Goal: Task Accomplishment & Management: Complete application form

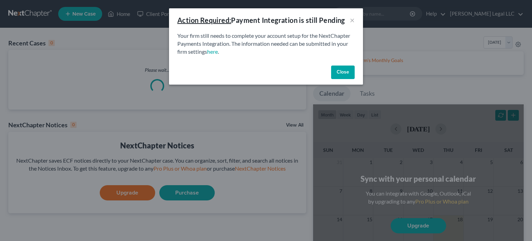
click at [332, 69] on button "Close" at bounding box center [343, 72] width 24 height 14
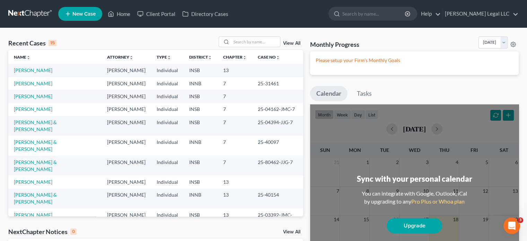
click at [73, 12] on span "New Case" at bounding box center [83, 13] width 23 height 5
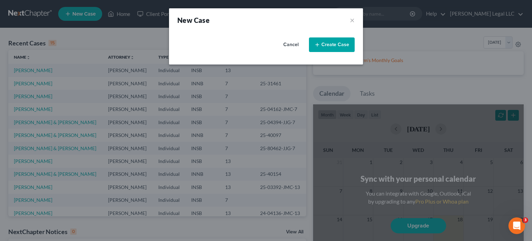
select select "28"
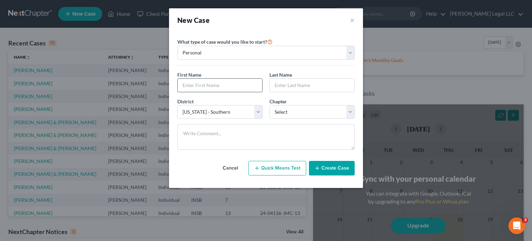
click at [229, 82] on input "text" at bounding box center [220, 85] width 85 height 13
type input "[PERSON_NAME]"
click at [298, 112] on select "Select 7 11 12 13" at bounding box center [312, 112] width 85 height 14
select select "3"
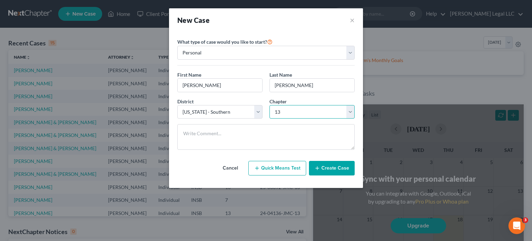
click at [270, 105] on select "Select 7 11 12 13" at bounding box center [312, 112] width 85 height 14
click at [324, 165] on button "Create Case" at bounding box center [332, 168] width 46 height 15
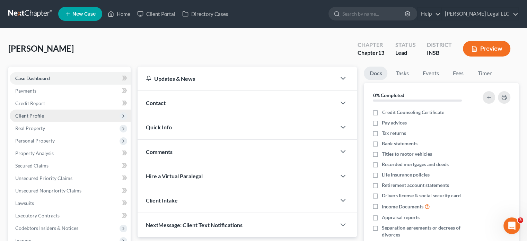
click at [32, 111] on span "Client Profile" at bounding box center [70, 116] width 121 height 12
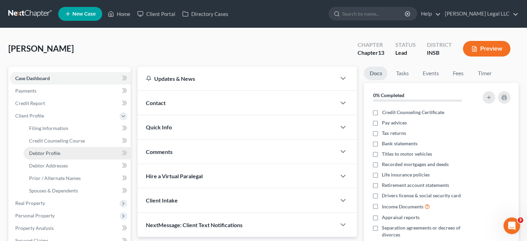
click at [30, 151] on span "Debtor Profile" at bounding box center [44, 153] width 31 height 6
select select "0"
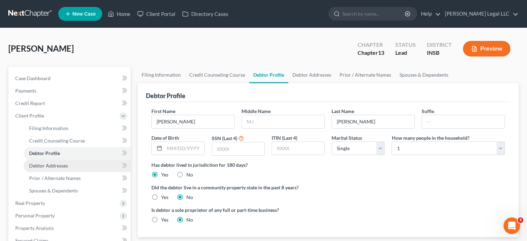
click at [51, 163] on span "Debtor Addresses" at bounding box center [48, 166] width 39 height 6
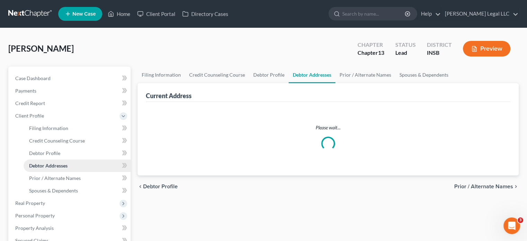
select select "0"
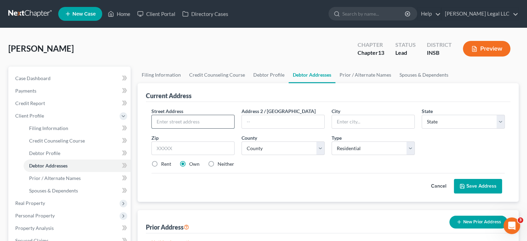
click at [195, 121] on input "text" at bounding box center [193, 121] width 82 height 13
type input "4"
type input "[STREET_ADDRESS]"
type input "47394"
type input "Winchester"
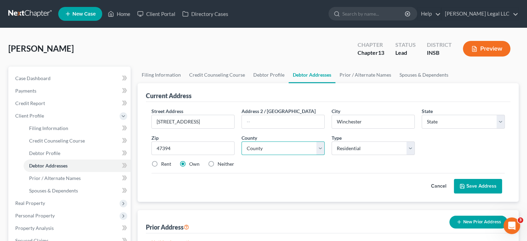
select select "15"
click at [279, 146] on select "County [GEOGRAPHIC_DATA] [GEOGRAPHIC_DATA] [GEOGRAPHIC_DATA] [GEOGRAPHIC_DATA] …" at bounding box center [283, 148] width 83 height 14
select select "67"
click at [242, 141] on select "County [GEOGRAPHIC_DATA] [GEOGRAPHIC_DATA] [GEOGRAPHIC_DATA] [GEOGRAPHIC_DATA] …" at bounding box center [283, 148] width 83 height 14
